Goal: Find contact information: Find contact information

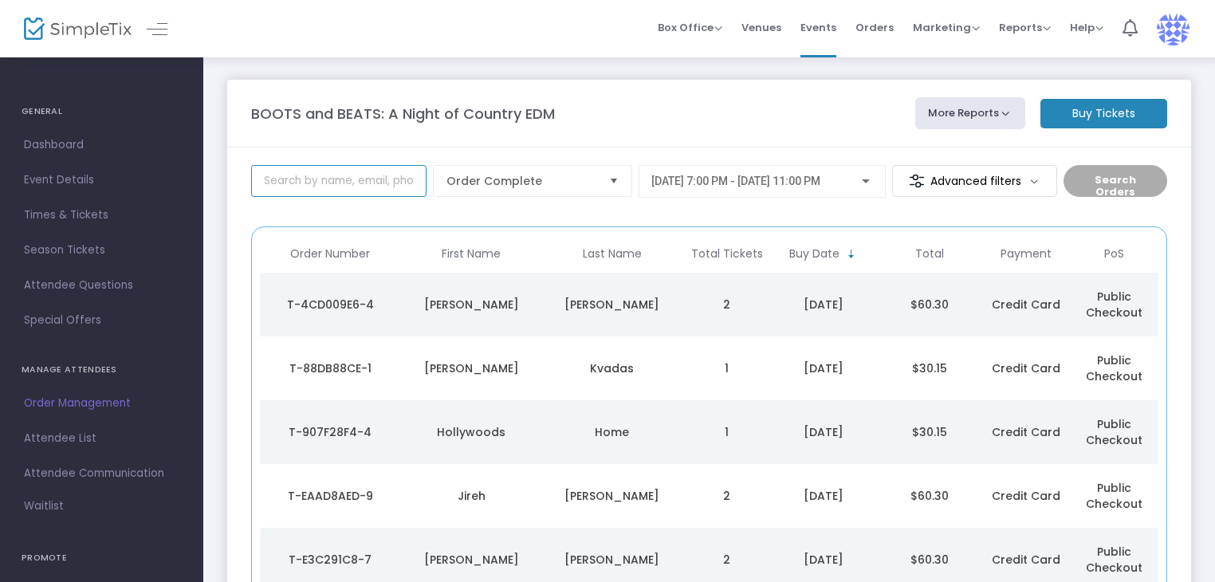
click at [360, 182] on input at bounding box center [338, 181] width 175 height 32
type input "abbie"
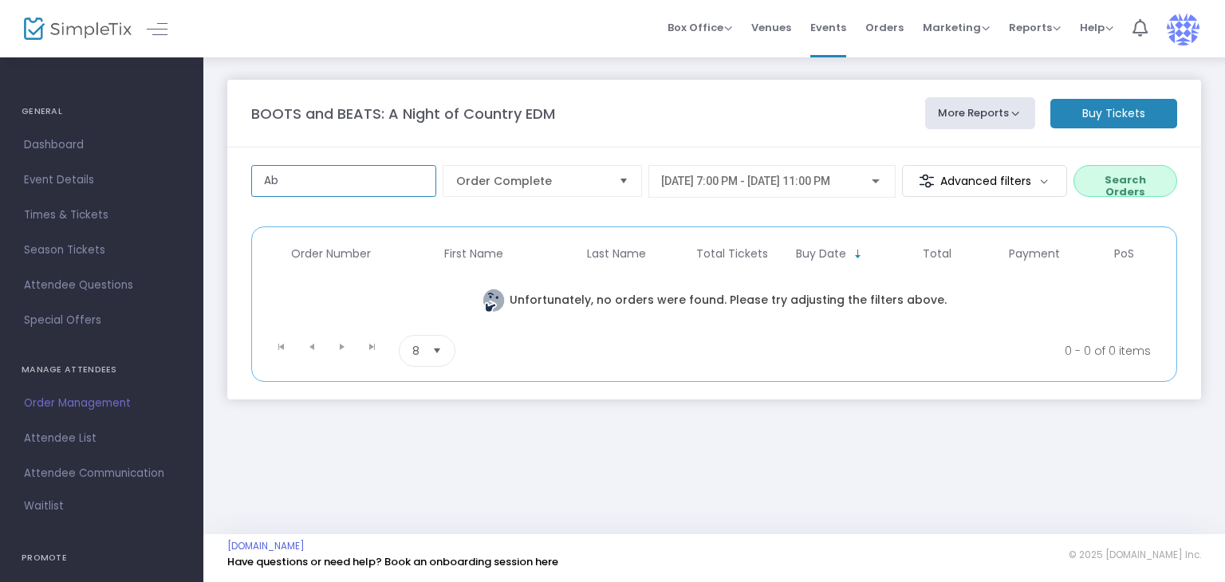
type input "A"
click at [85, 435] on span "Attendee List" at bounding box center [101, 438] width 155 height 21
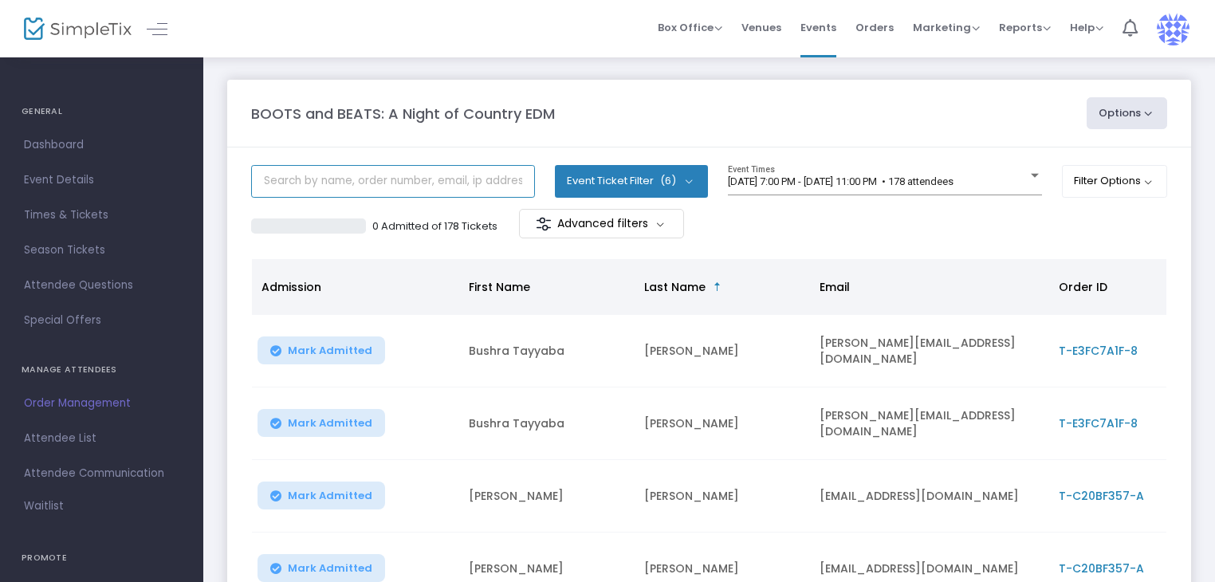
click at [303, 187] on input "text" at bounding box center [393, 181] width 284 height 33
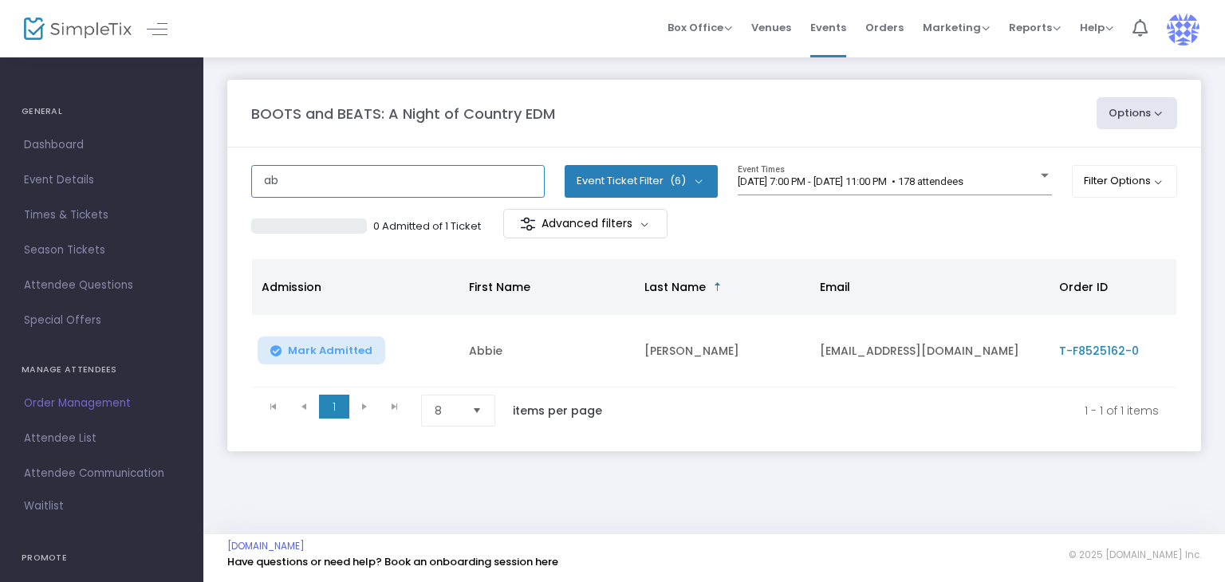
type input "a"
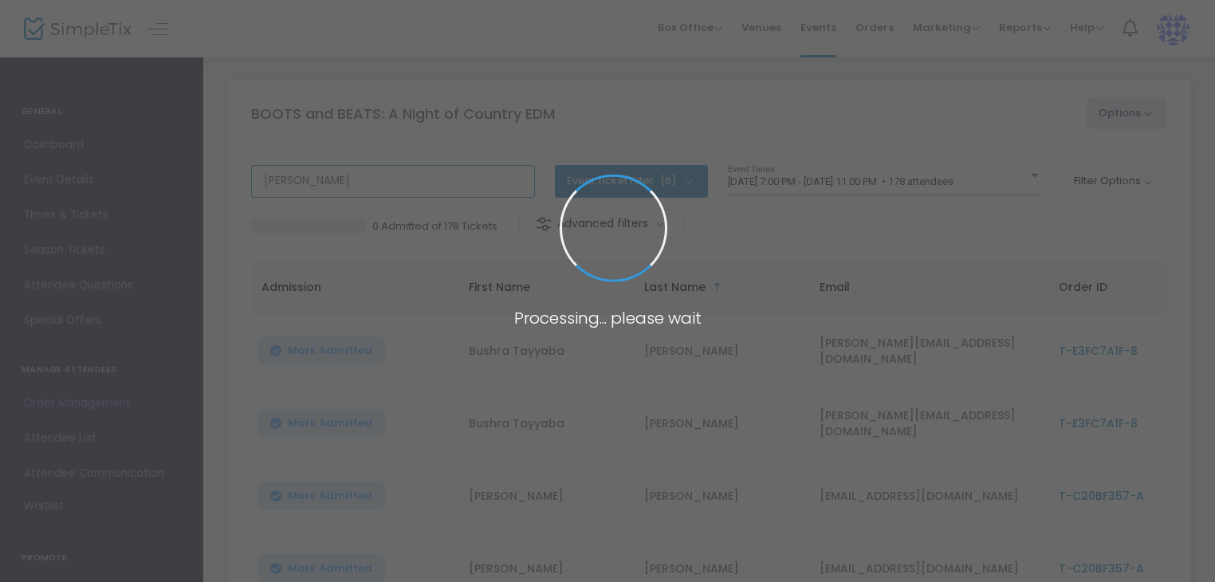
type input "jessica"
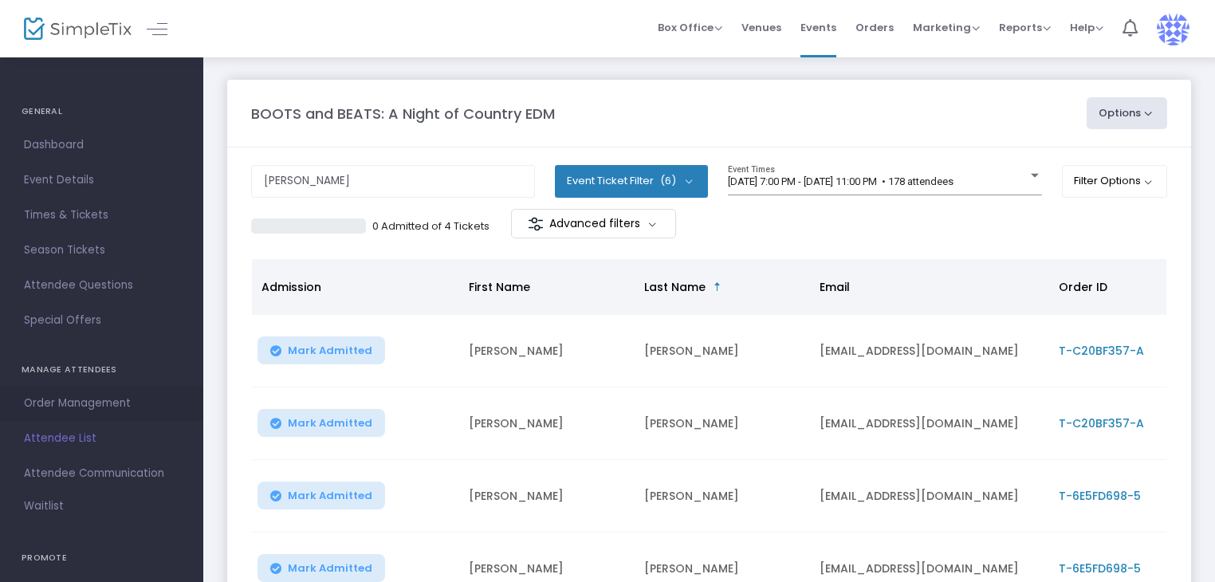
click at [84, 407] on span "Order Management" at bounding box center [101, 403] width 155 height 21
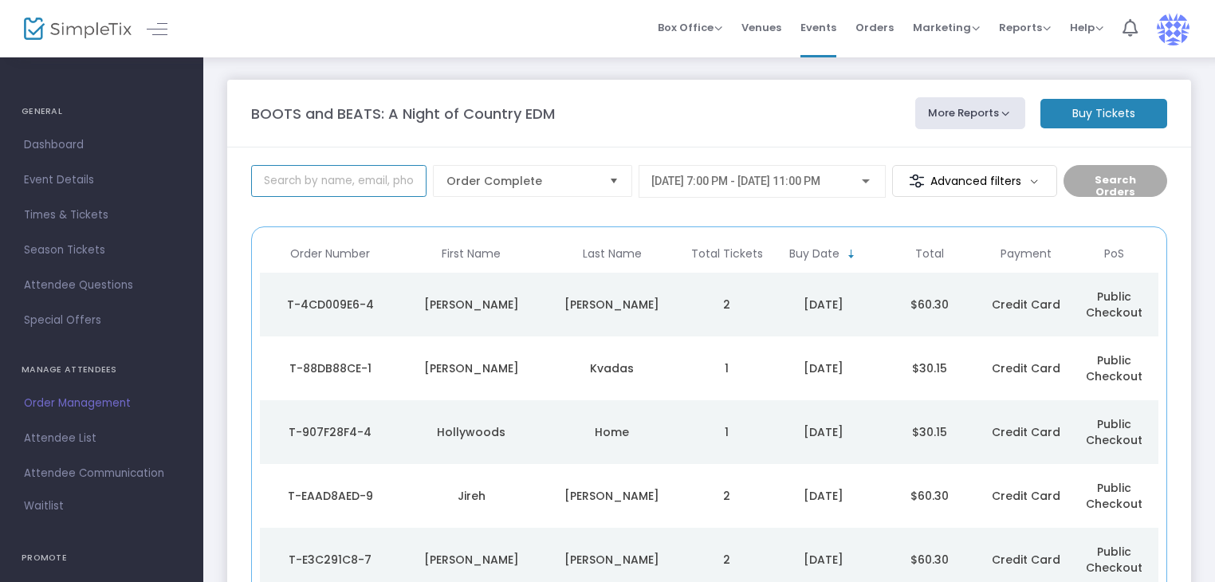
click at [325, 175] on input at bounding box center [338, 181] width 175 height 32
type input "jessica"
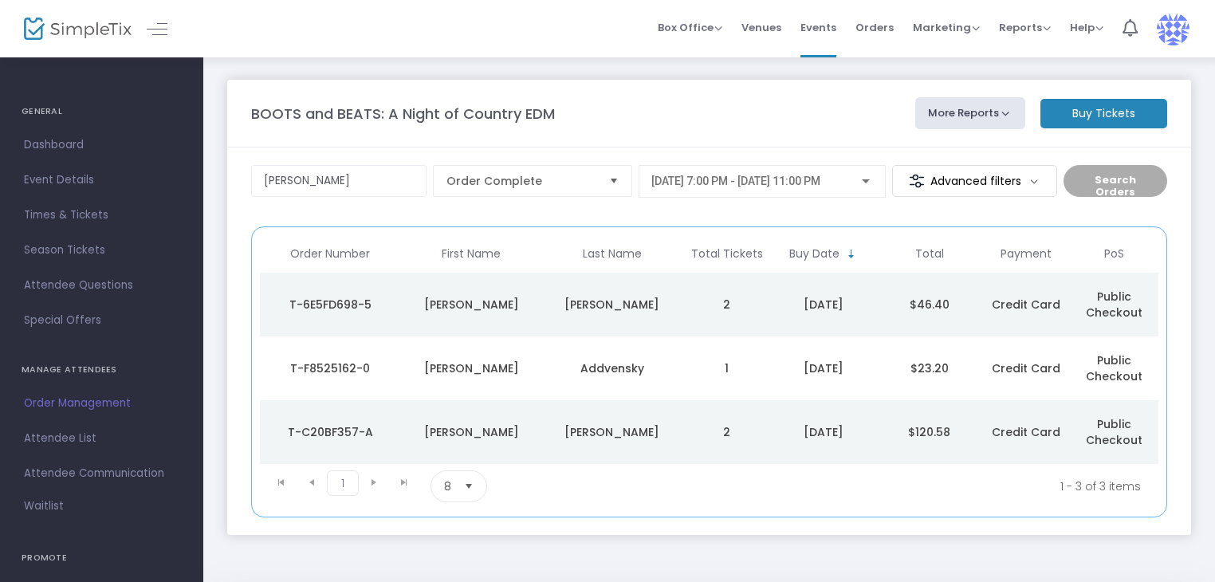
click at [593, 382] on td "Addvensky" at bounding box center [612, 368] width 141 height 64
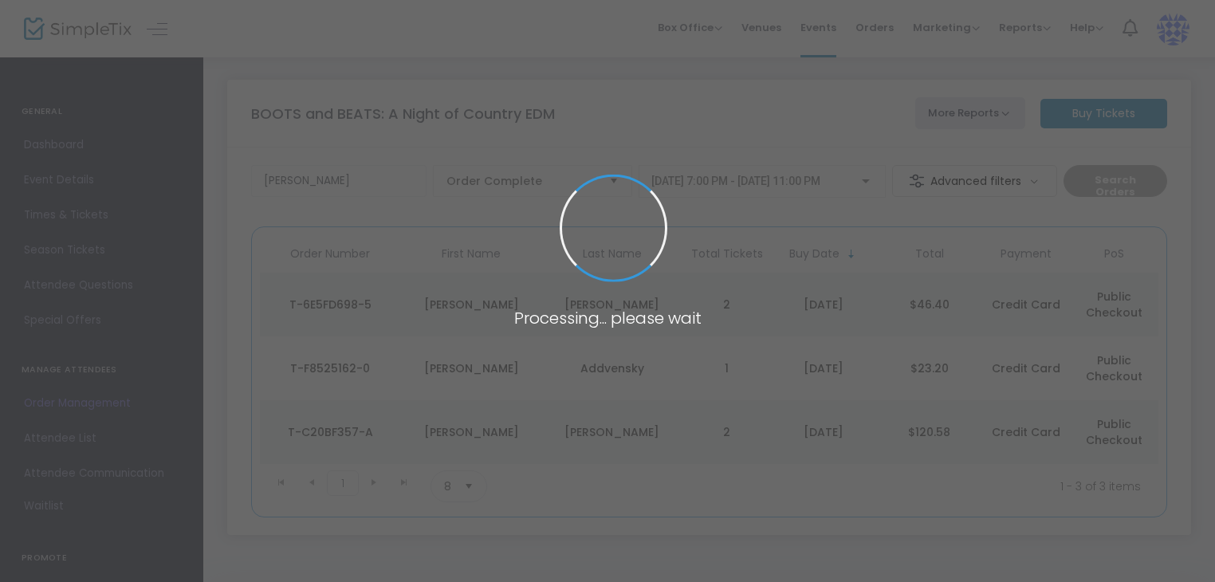
click at [593, 382] on span at bounding box center [607, 291] width 1215 height 582
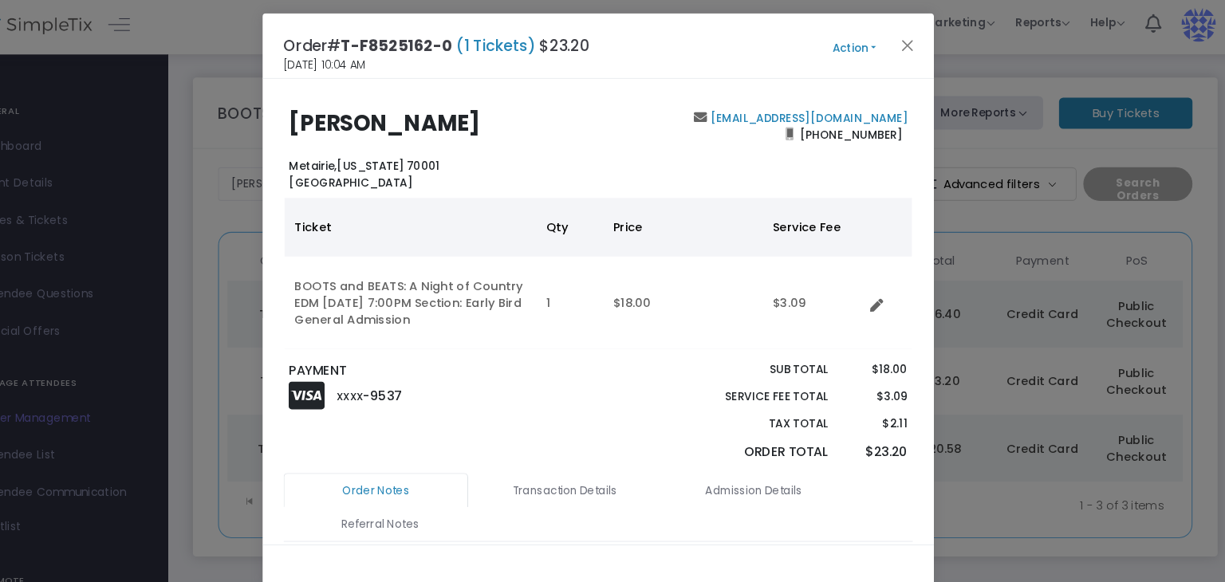
click at [852, 108] on div "Jessica Addvensky Metairie, Louisiana 70001 United States jraddvensky@yahoo.com…" at bounding box center [612, 302] width 638 height 442
click at [847, 120] on link "jraddvensky@yahoo.com" at bounding box center [811, 118] width 191 height 15
